Goal: Navigation & Orientation: Find specific page/section

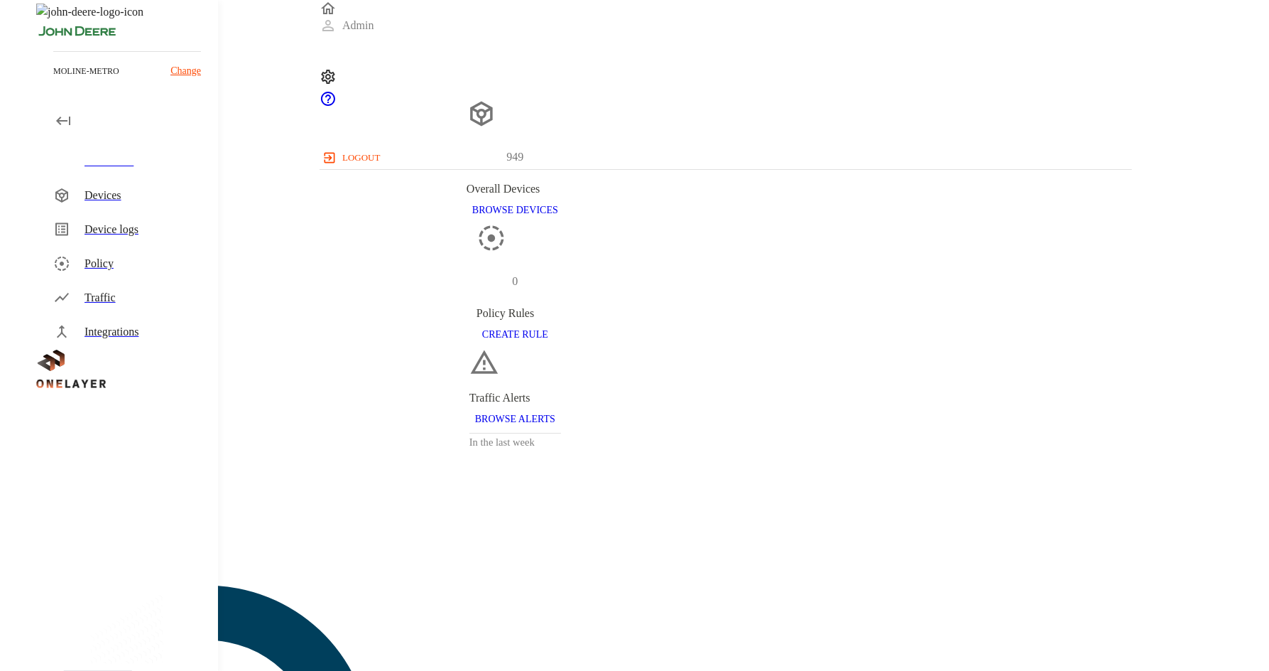
scroll to position [665, 0]
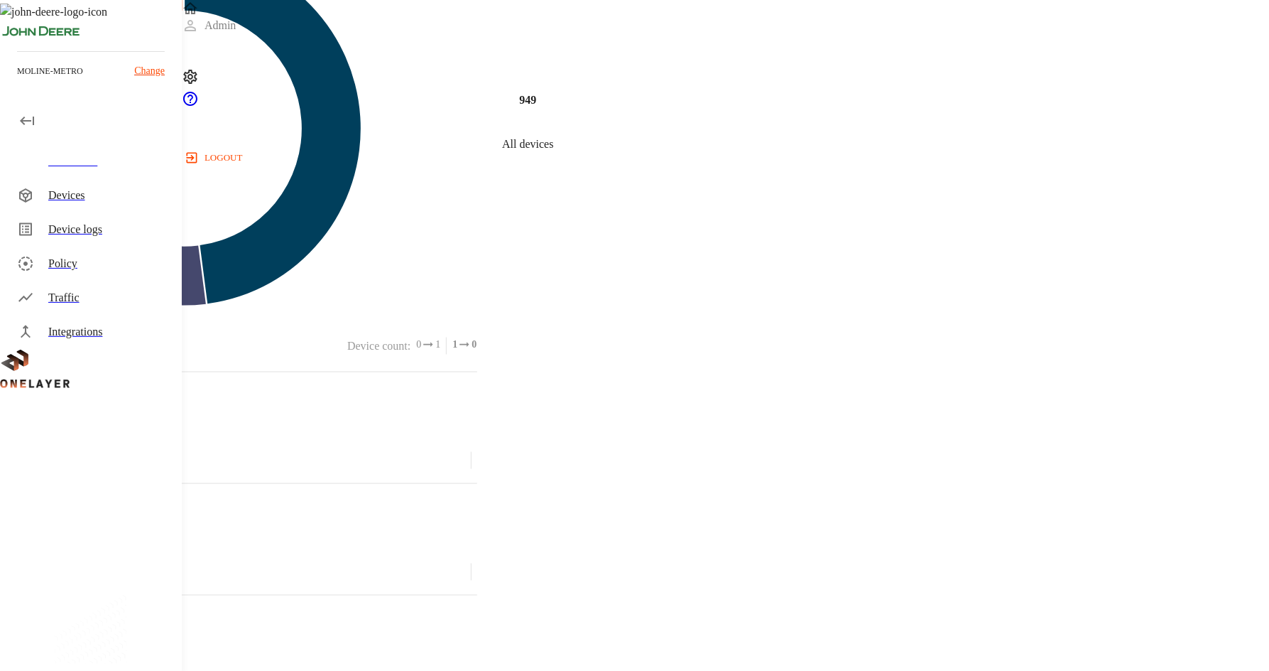
click at [50, 202] on div "Devices" at bounding box center [109, 195] width 122 height 17
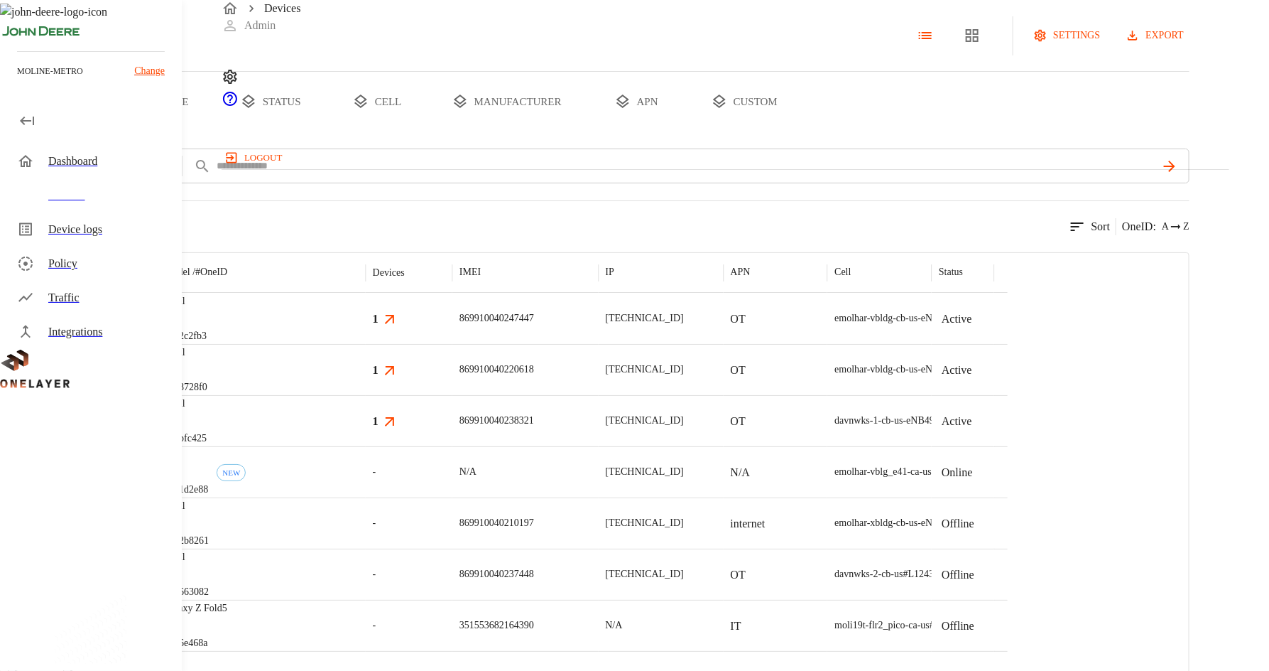
click at [94, 163] on div "Dashboard" at bounding box center [109, 161] width 122 height 17
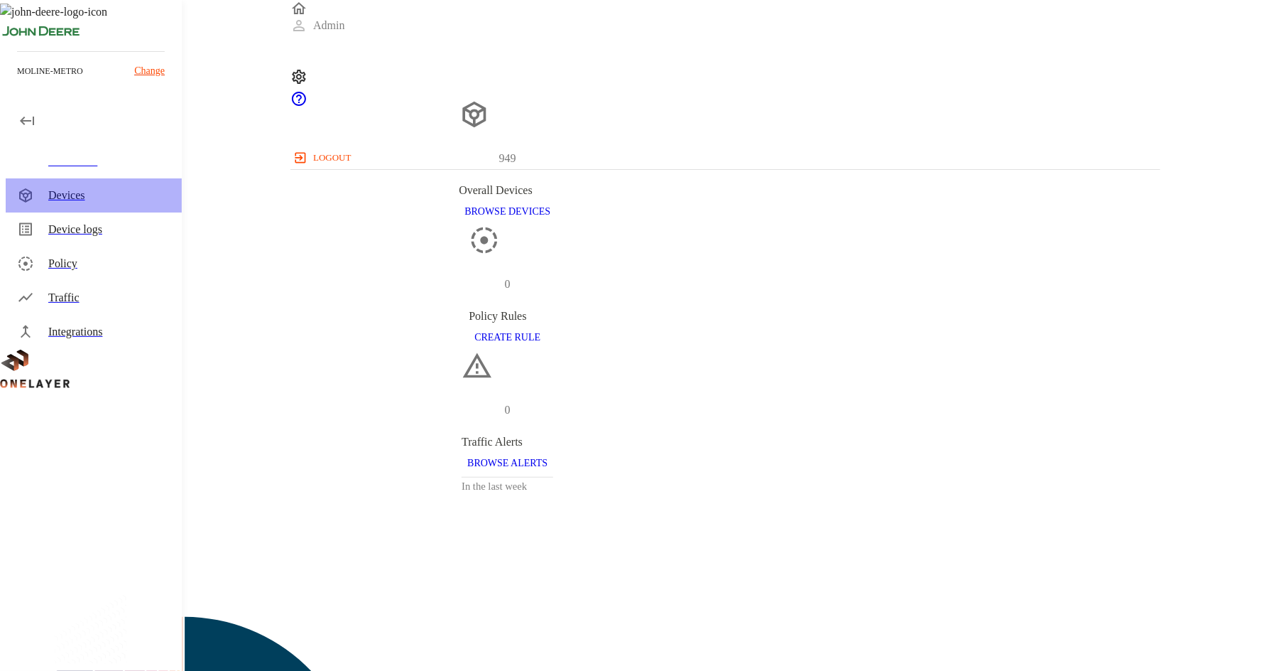
click at [43, 184] on div "Devices" at bounding box center [94, 195] width 176 height 34
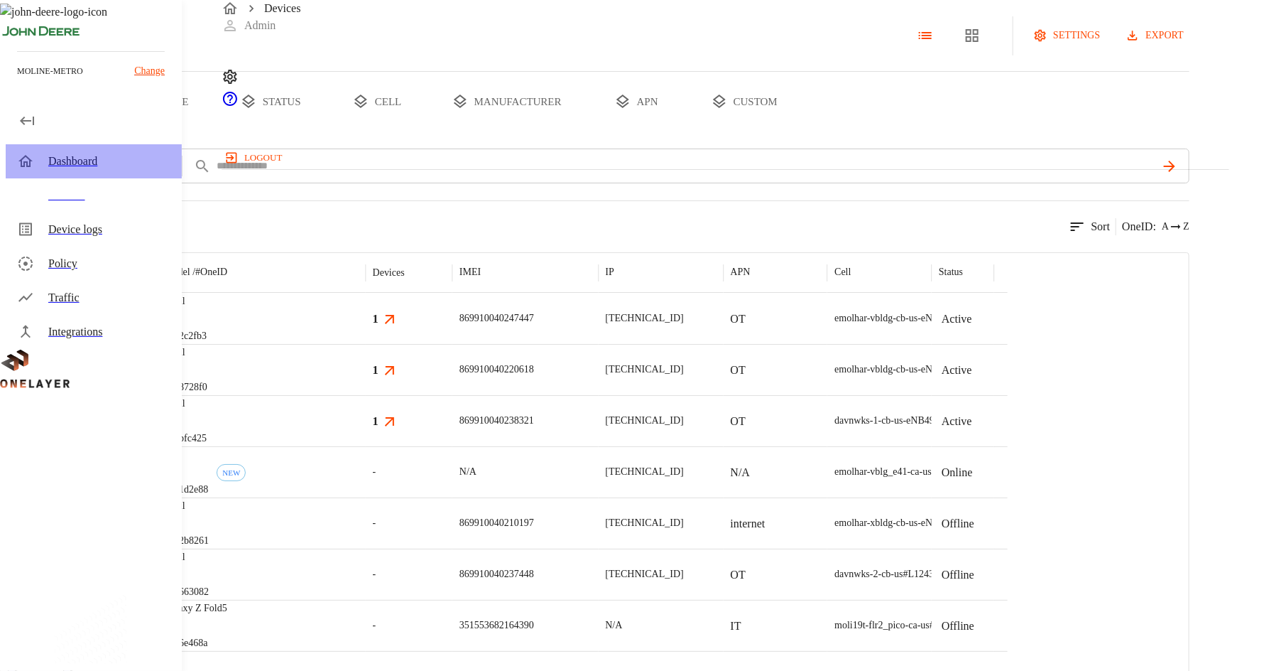
click at [58, 166] on div "Dashboard" at bounding box center [109, 161] width 122 height 17
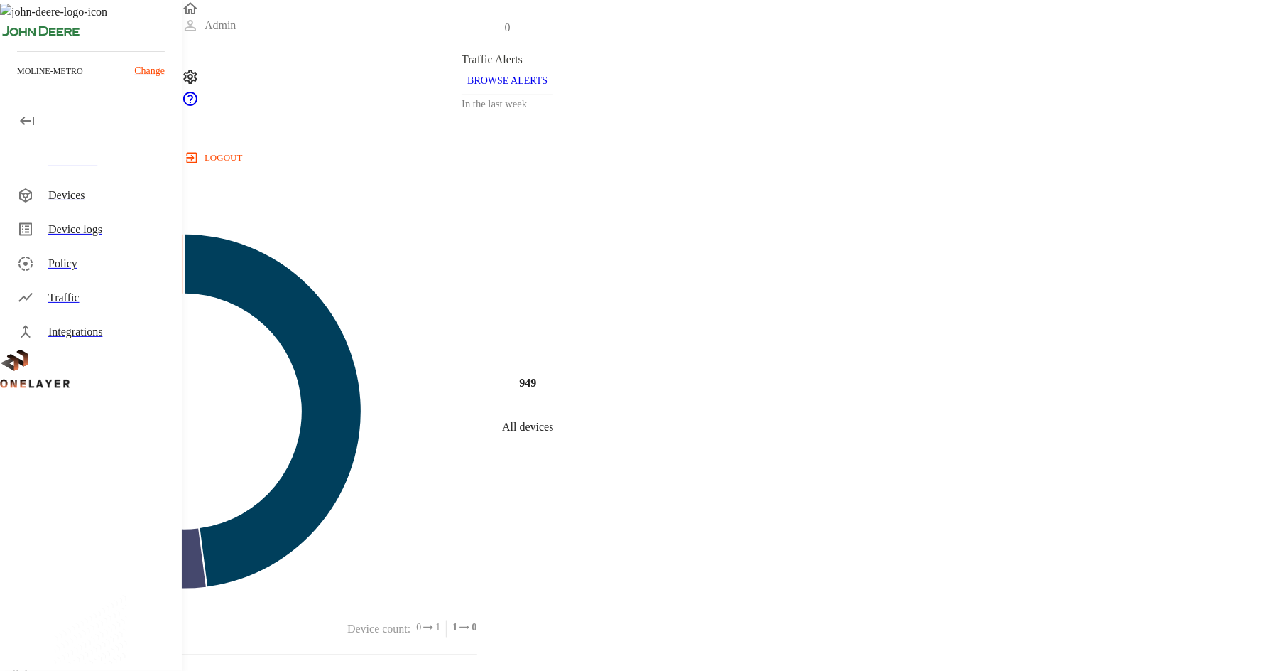
scroll to position [668, 0]
